Goal: Task Accomplishment & Management: Use online tool/utility

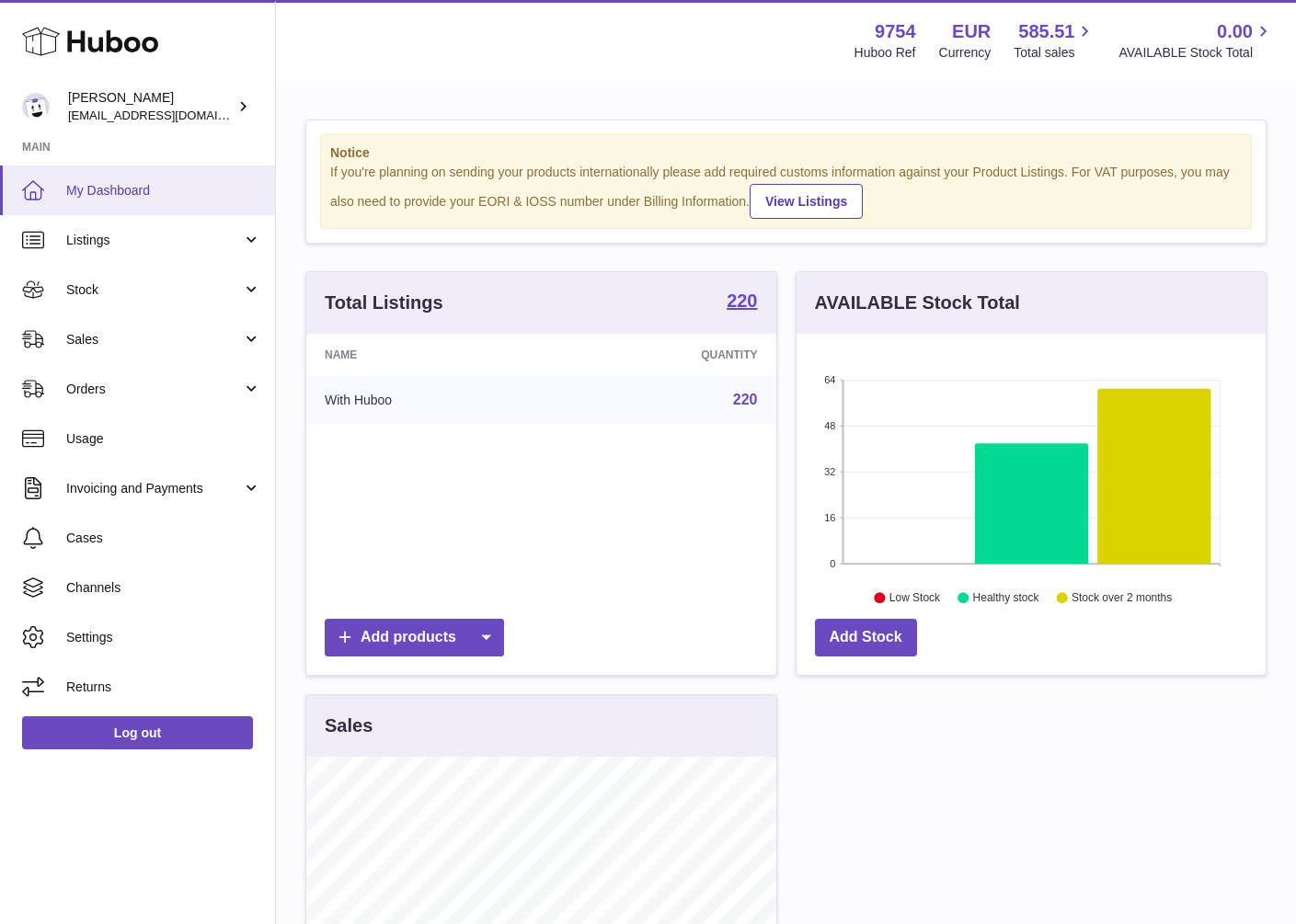
scroll to position [287, 478]
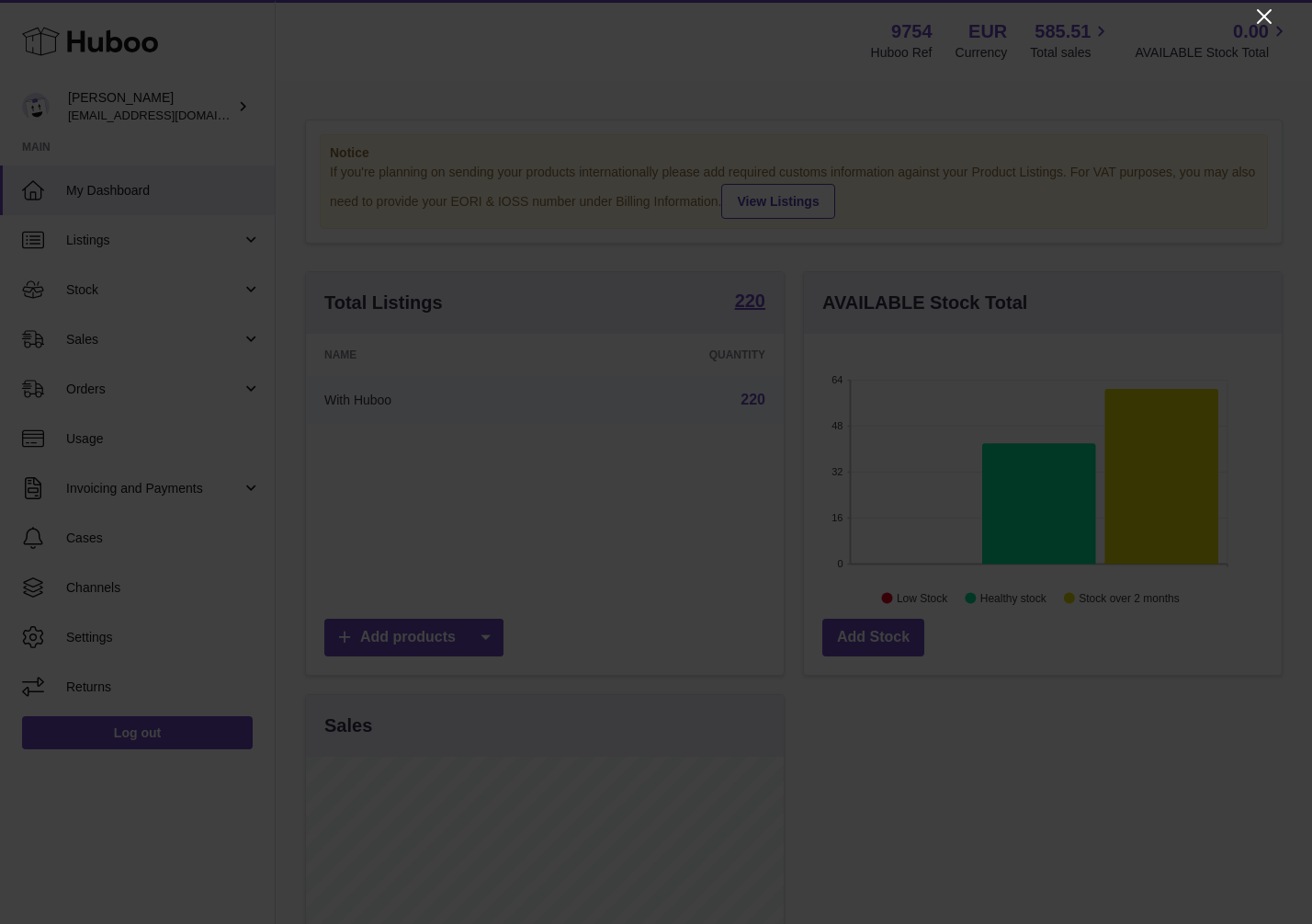
click at [1274, 12] on icon "Close" at bounding box center [1264, 17] width 23 height 23
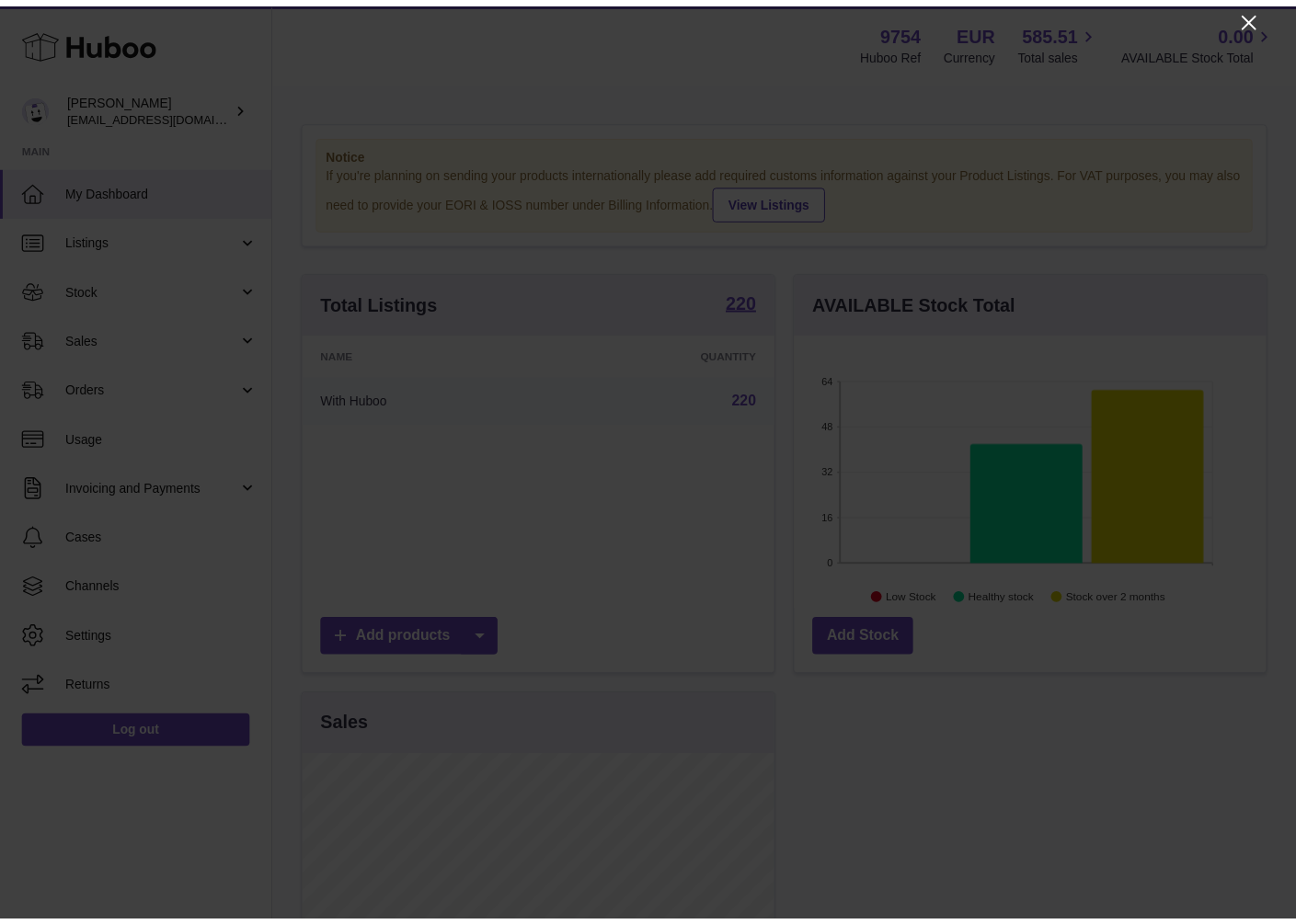
scroll to position [918829, 919098]
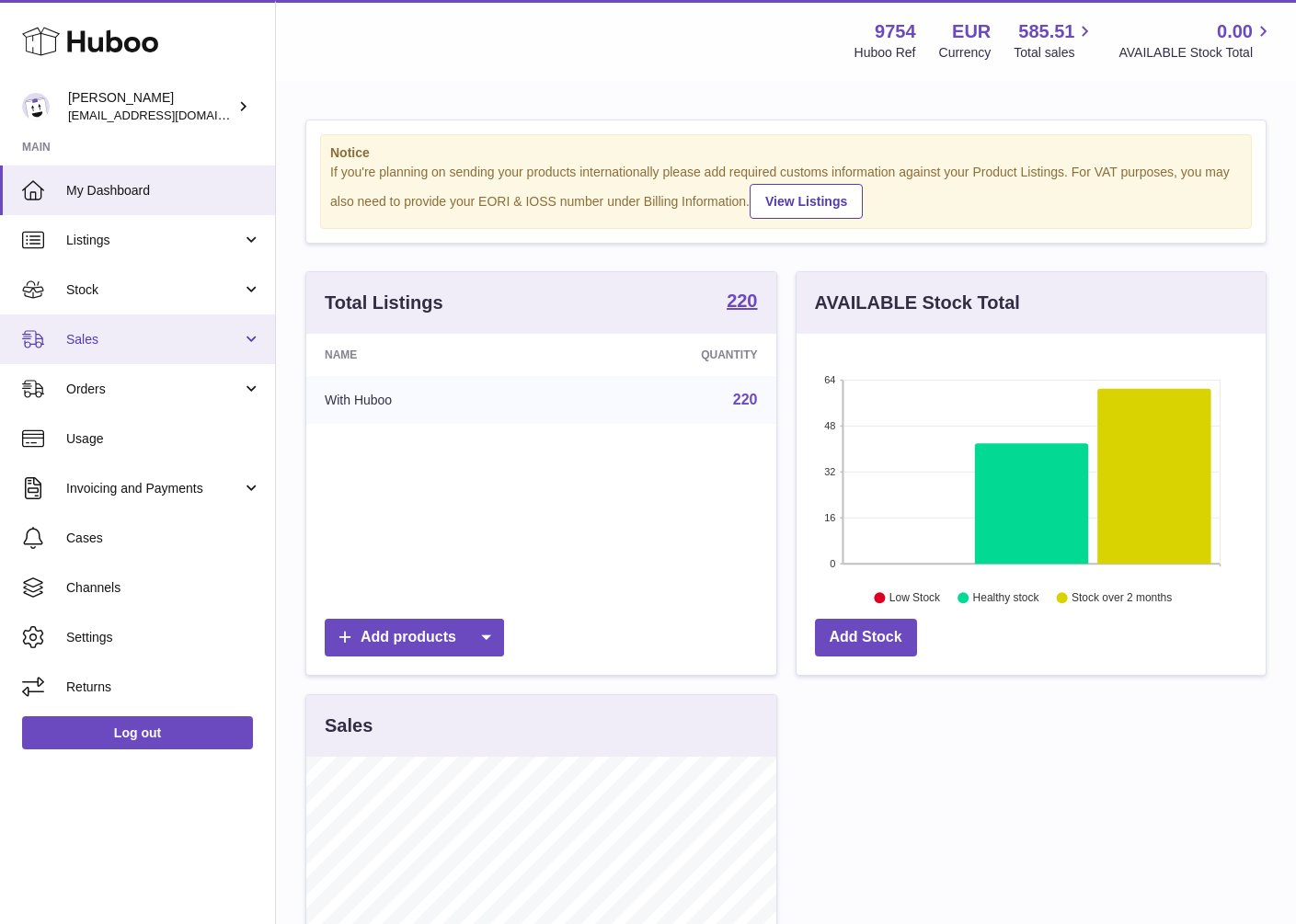
click at [77, 344] on span "Sales" at bounding box center [154, 340] width 175 height 18
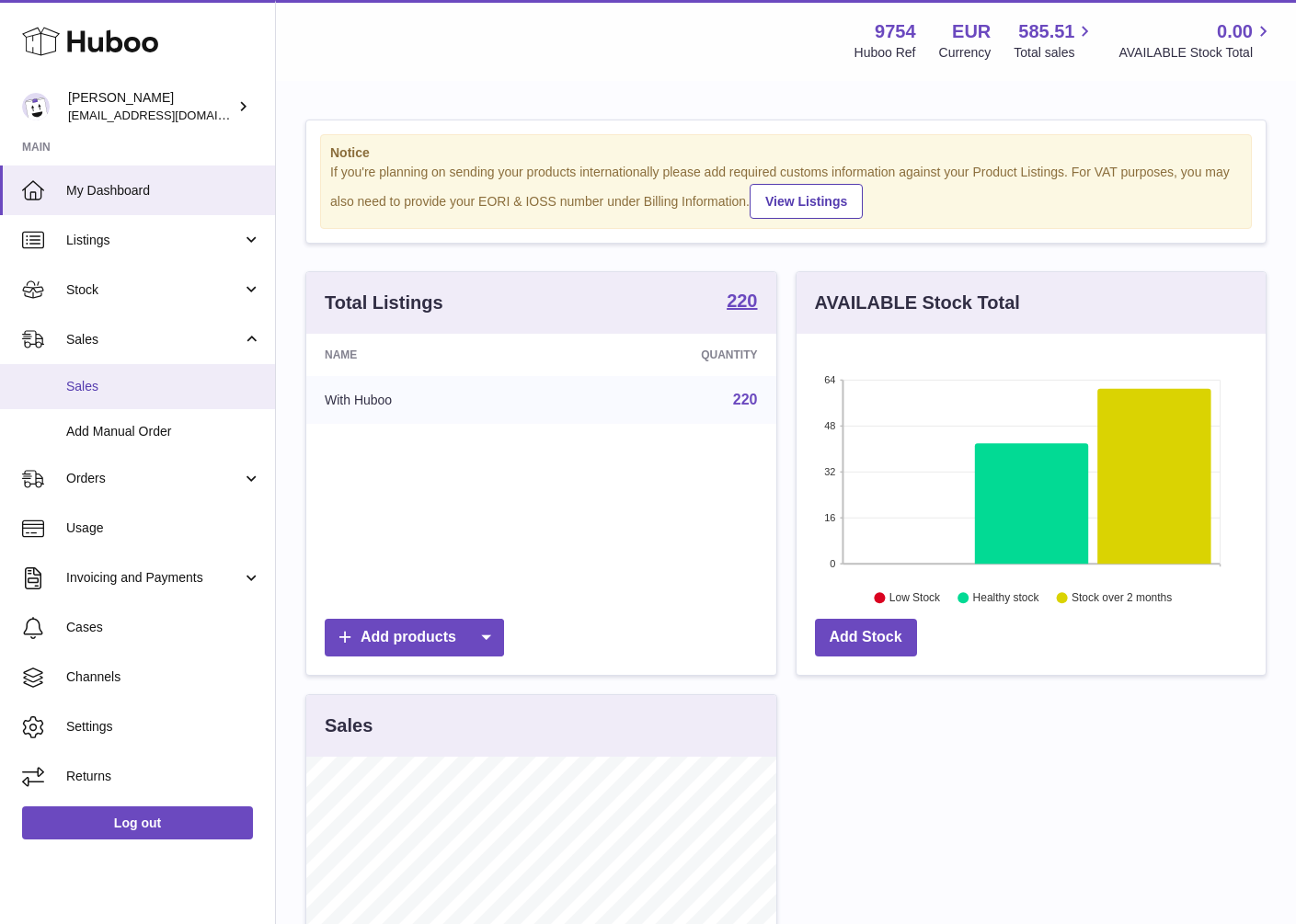
click at [98, 379] on span "Sales" at bounding box center [164, 387] width 195 height 18
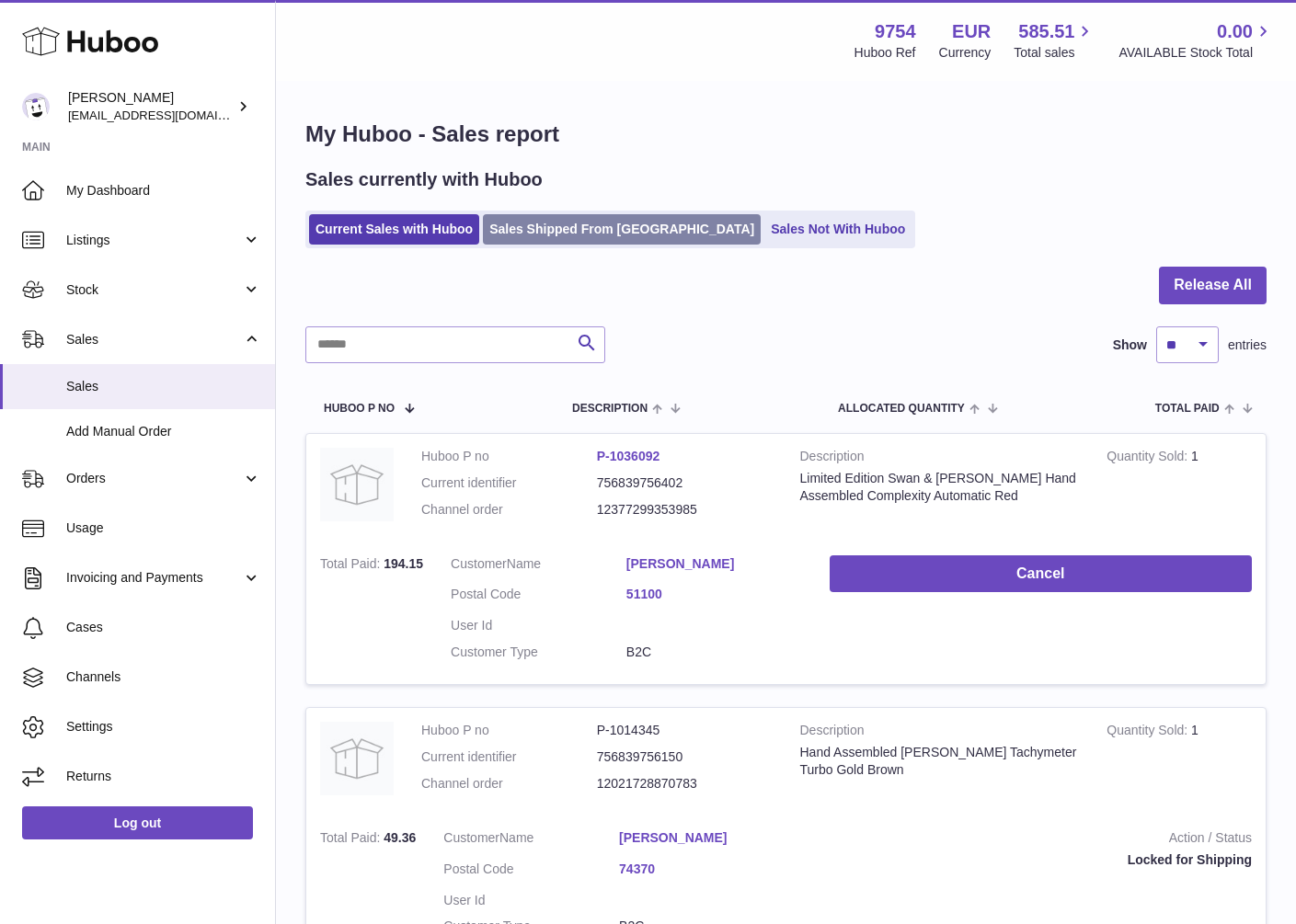
click at [589, 230] on link "Sales Shipped From [GEOGRAPHIC_DATA]" at bounding box center [621, 229] width 277 height 30
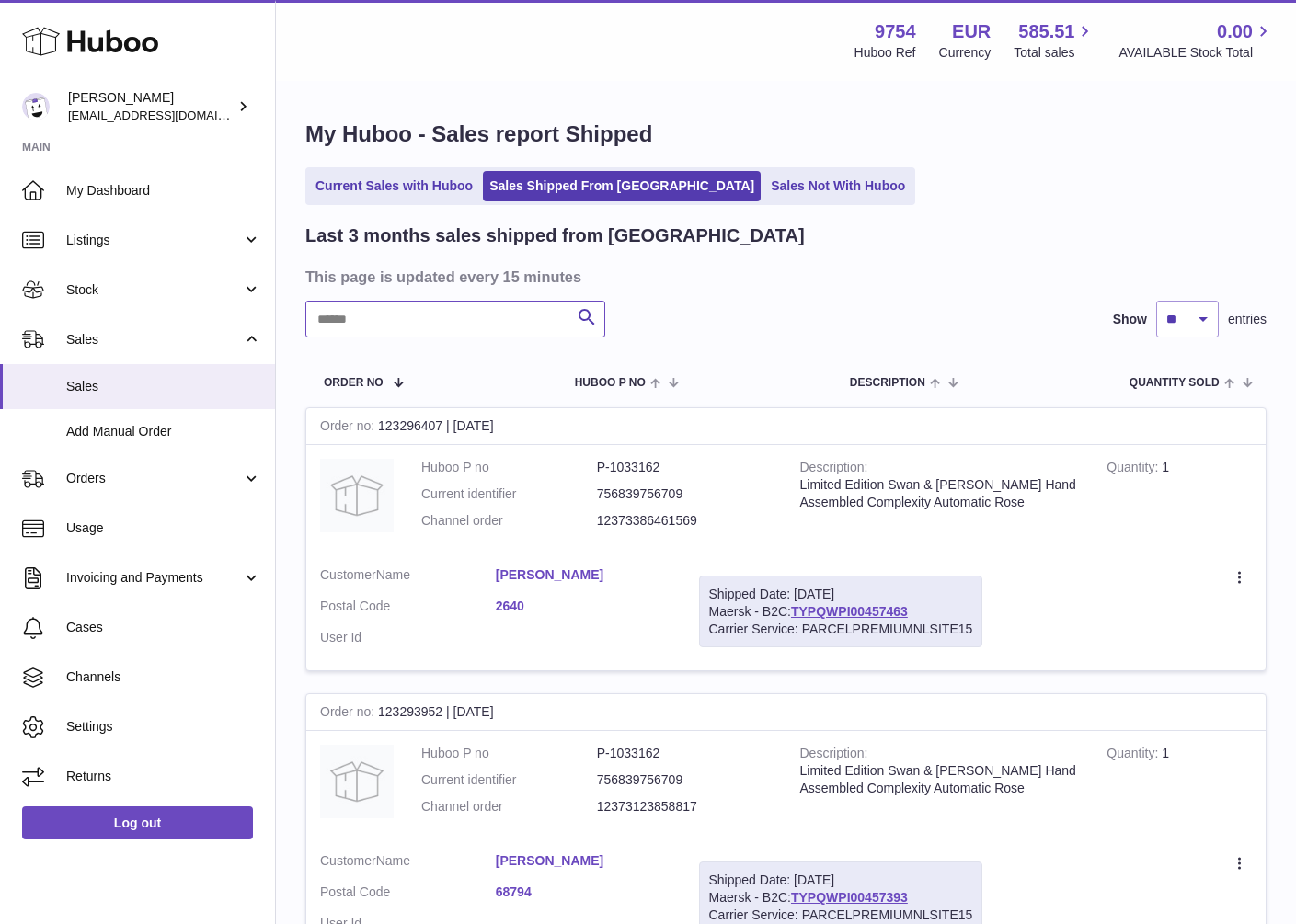
click at [499, 324] on input "text" at bounding box center [455, 319] width 300 height 37
paste input "*********"
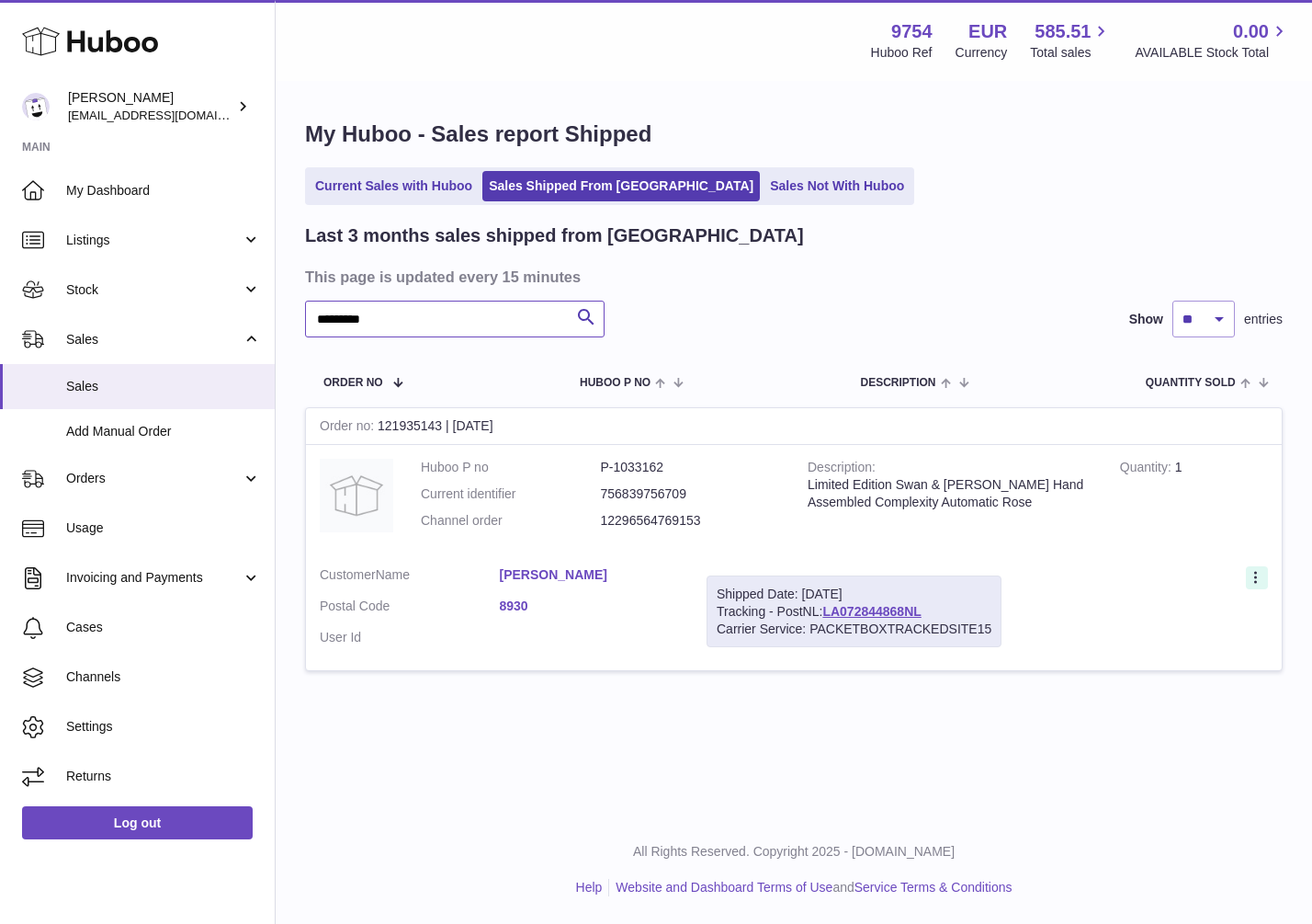
type input "*********"
click at [1251, 577] on icon at bounding box center [1258, 579] width 22 height 19
click at [1168, 653] on li "Duplicate Order" at bounding box center [1177, 657] width 184 height 39
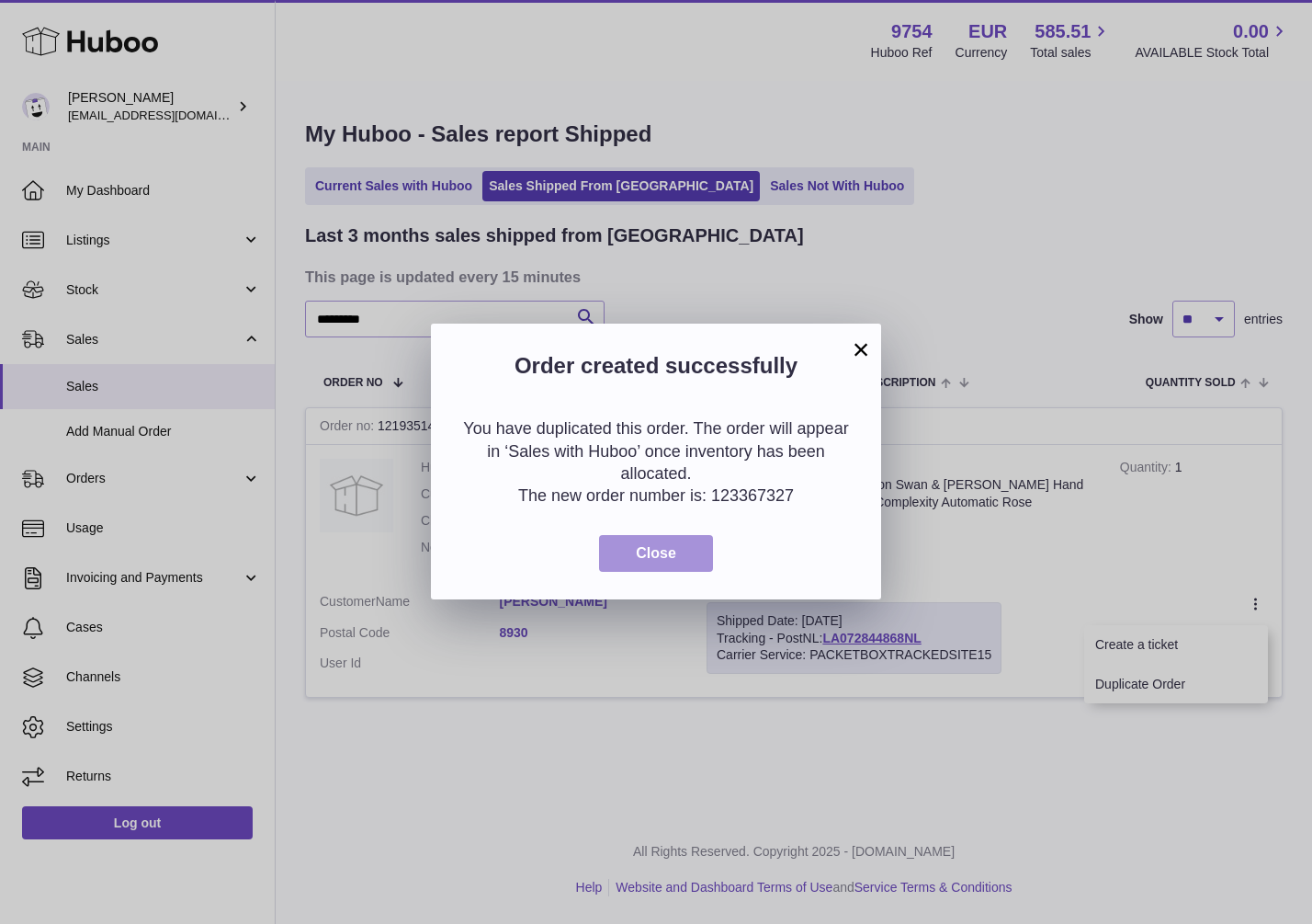
click at [653, 555] on span "Close" at bounding box center [656, 553] width 40 height 16
